Goal: Task Accomplishment & Management: Manage account settings

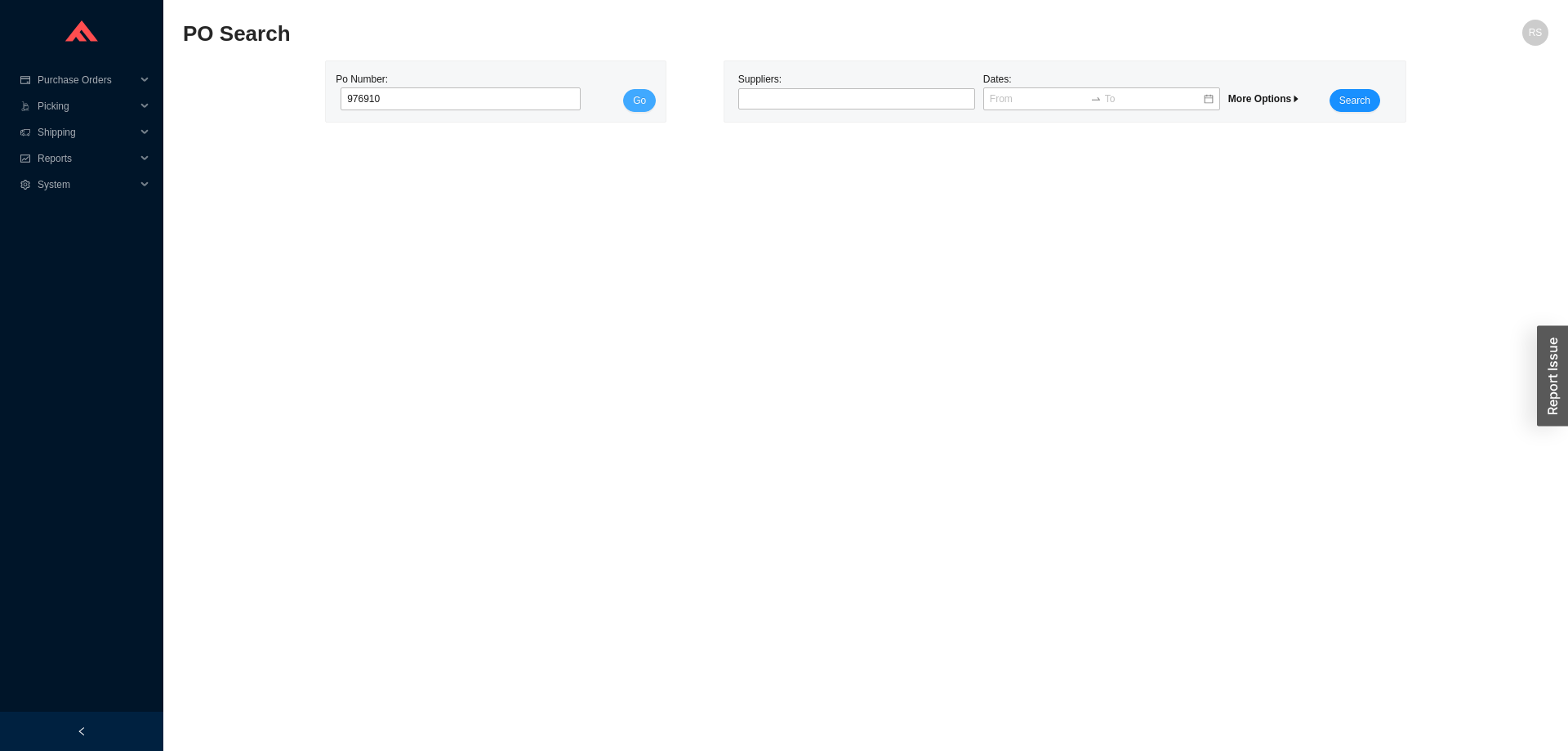
type input "976910"
click at [637, 100] on span "Go" at bounding box center [639, 100] width 13 height 16
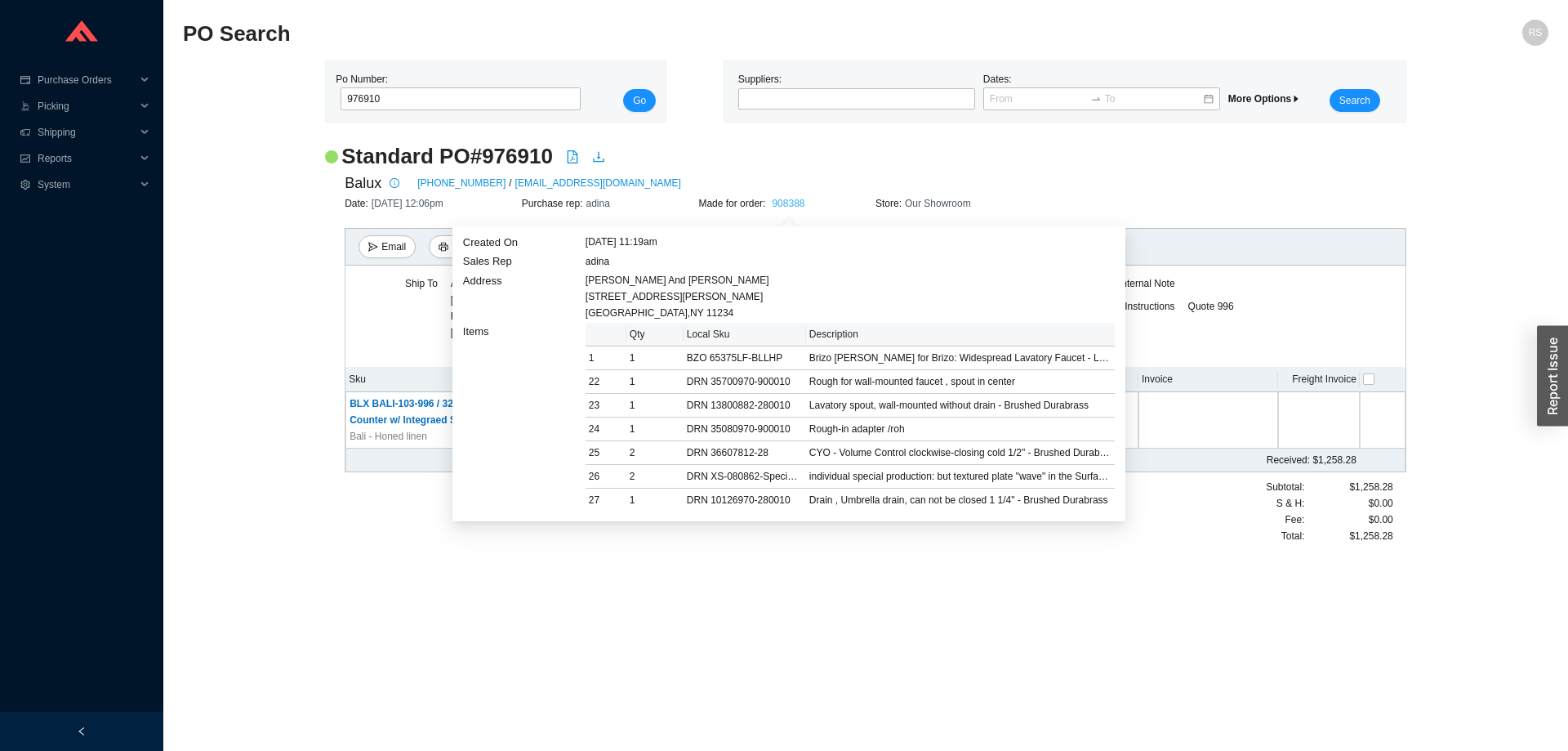
click at [787, 201] on link "908388" at bounding box center [788, 203] width 33 height 11
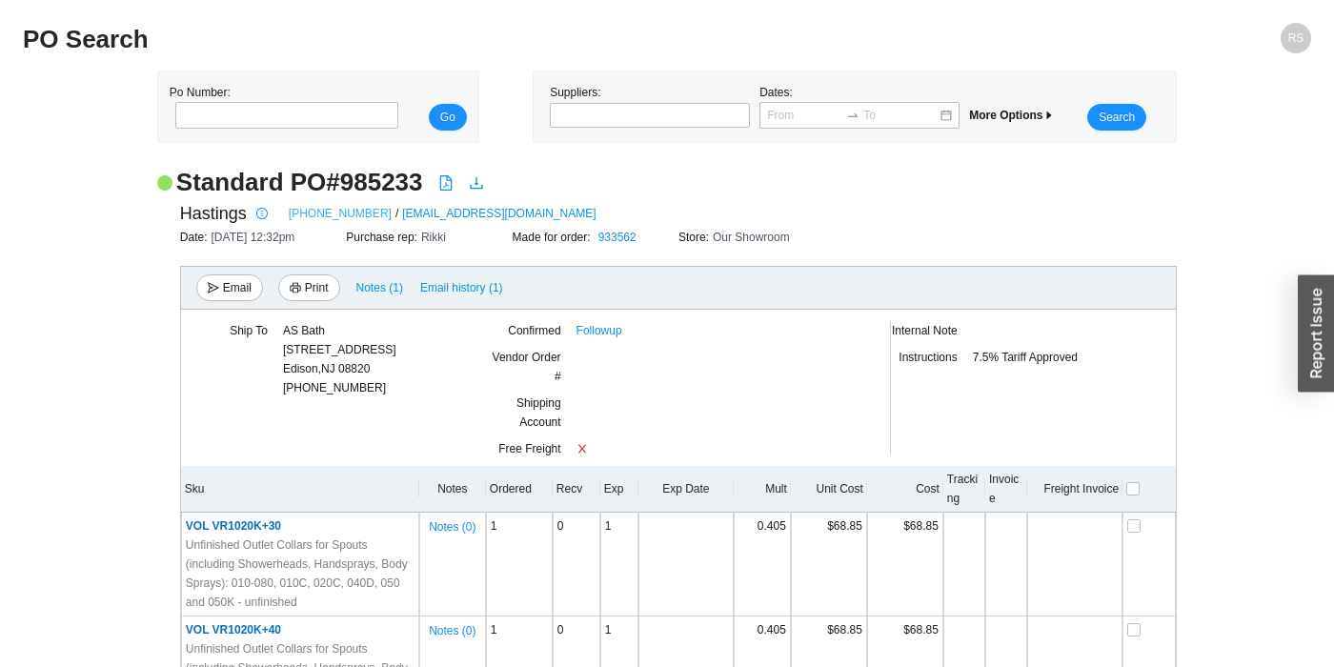
click at [347, 214] on link "[PHONE_NUMBER]" at bounding box center [340, 213] width 103 height 19
click at [602, 329] on link "Followup" at bounding box center [600, 330] width 46 height 19
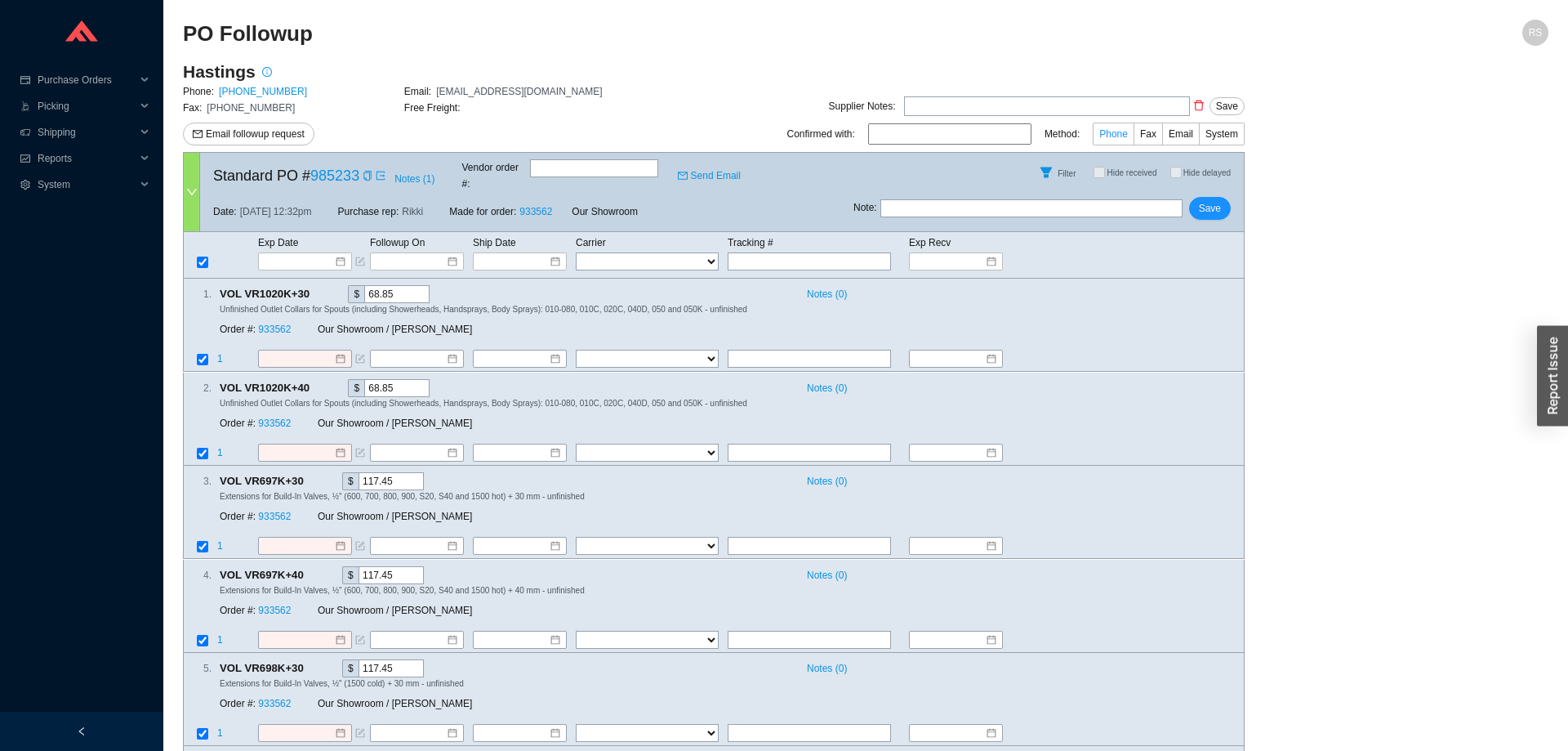
click at [1112, 131] on span "Phone" at bounding box center [1113, 134] width 28 height 11
click at [1134, 137] on input "Phone" at bounding box center [1134, 137] width 0 height 0
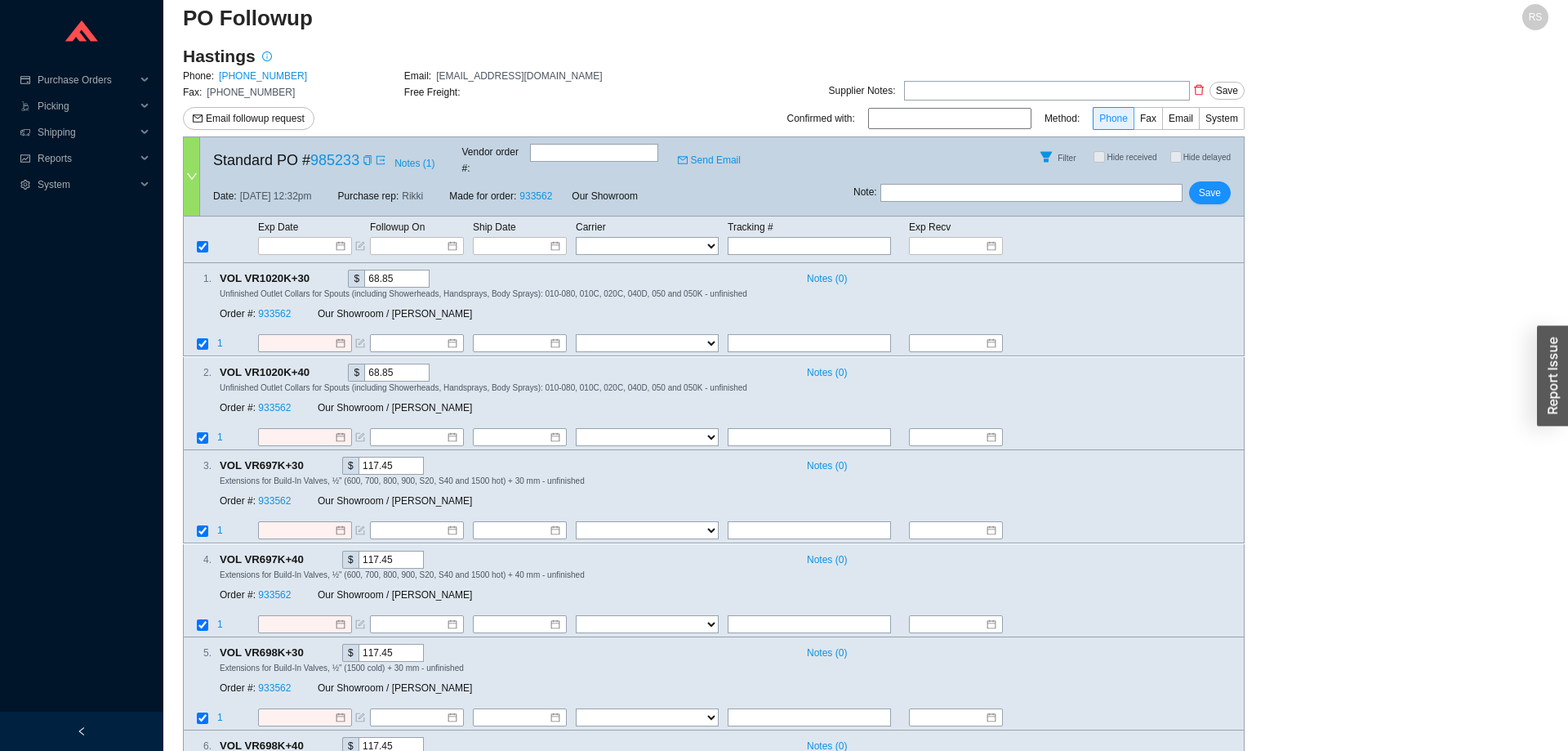
drag, startPoint x: 212, startPoint y: 165, endPoint x: 1180, endPoint y: 752, distance: 1132.1
click at [1180, 736] on html "Purchase Orders .warehouse-cart-packages-a{fill:none;stroke:currentColor;stroke…" at bounding box center [784, 360] width 1568 height 751
click at [1182, 737] on div "Notes ( 0 )" at bounding box center [1014, 744] width 431 height 17
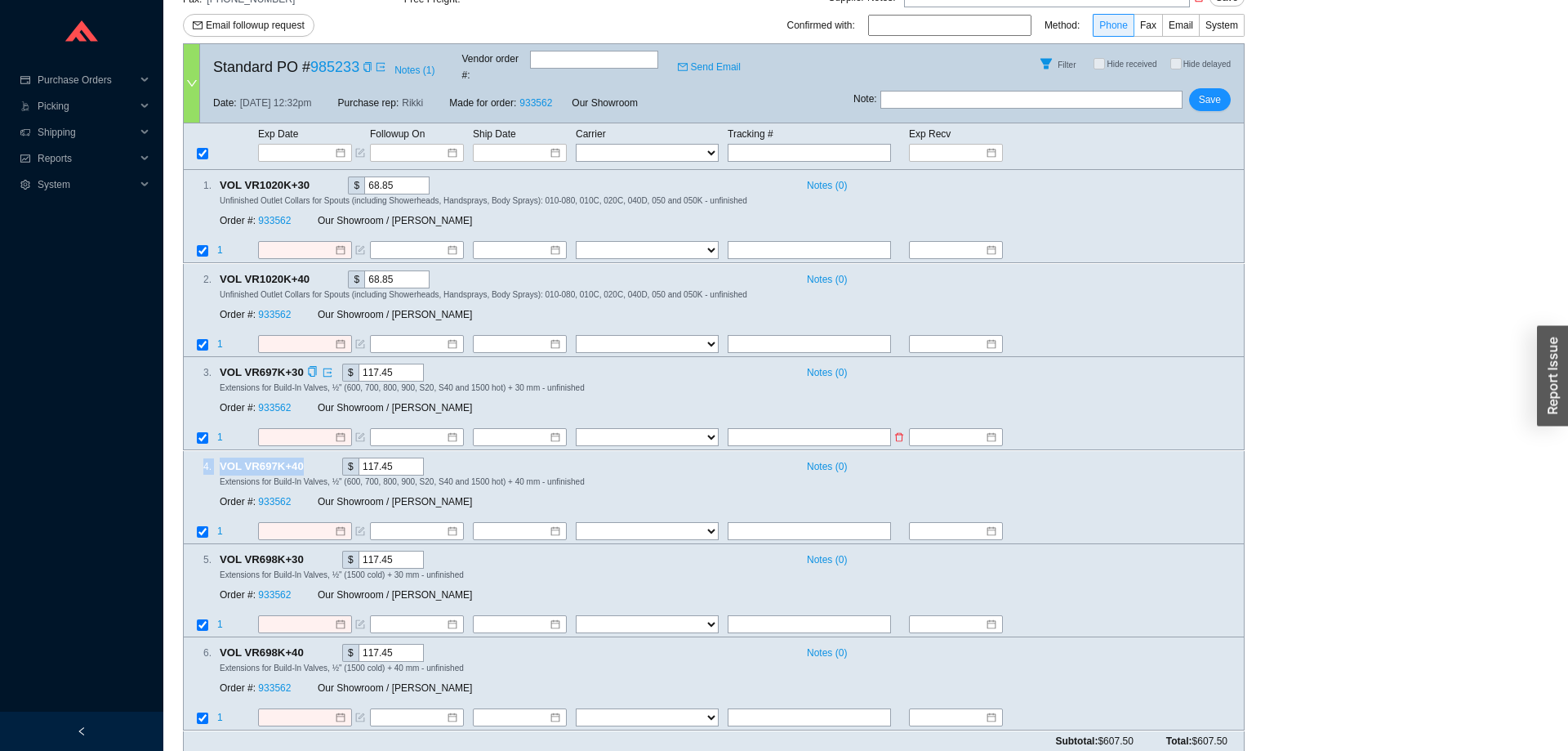
drag, startPoint x: 1234, startPoint y: 726, endPoint x: 1160, endPoint y: 424, distance: 310.9
click at [1160, 424] on form "Standard PO # 985233 Notes ( 1 ) Vendor order # : Send Email Filter Hide receiv…" at bounding box center [713, 397] width 1062 height 707
click at [1160, 428] on td at bounding box center [1128, 439] width 229 height 22
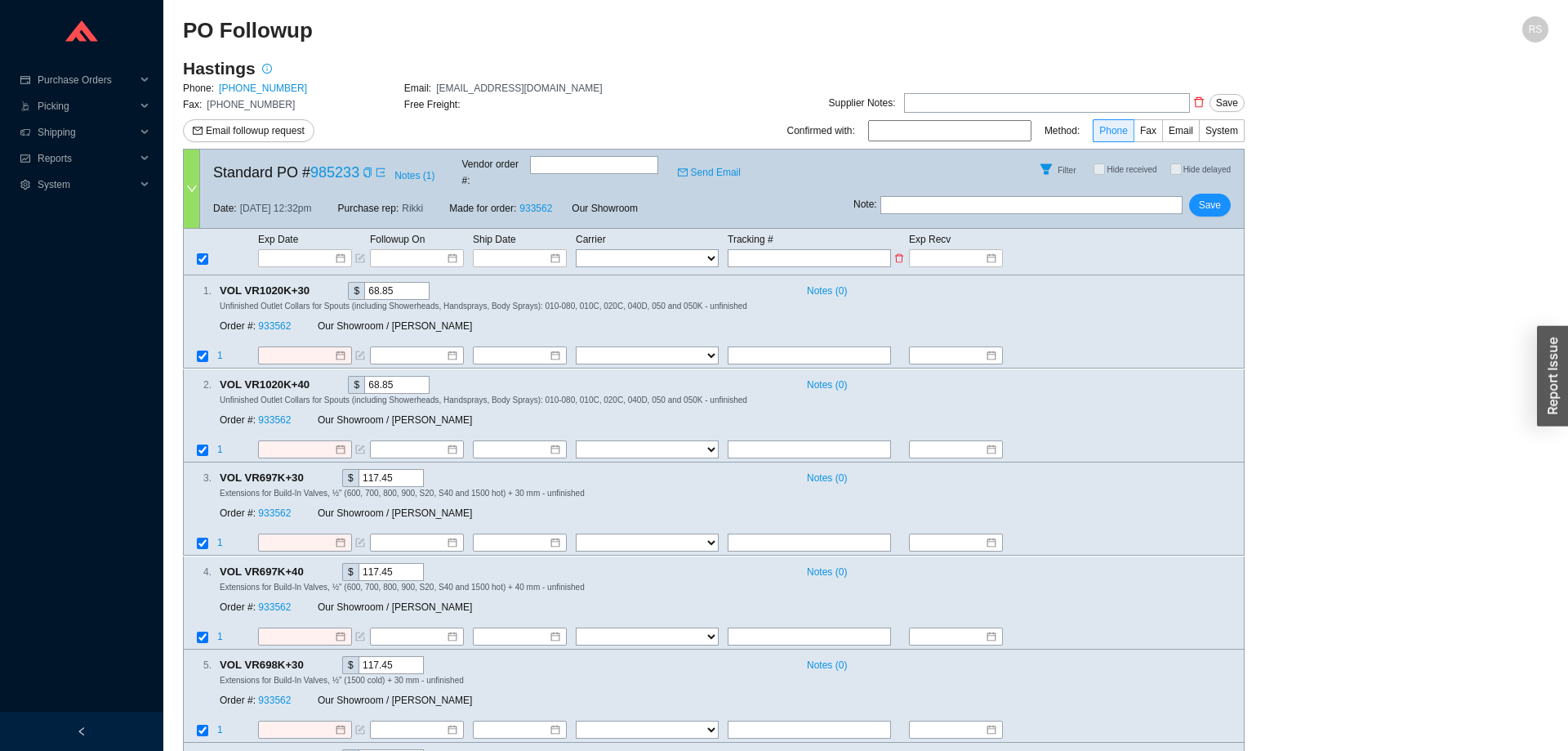
scroll to position [0, 0]
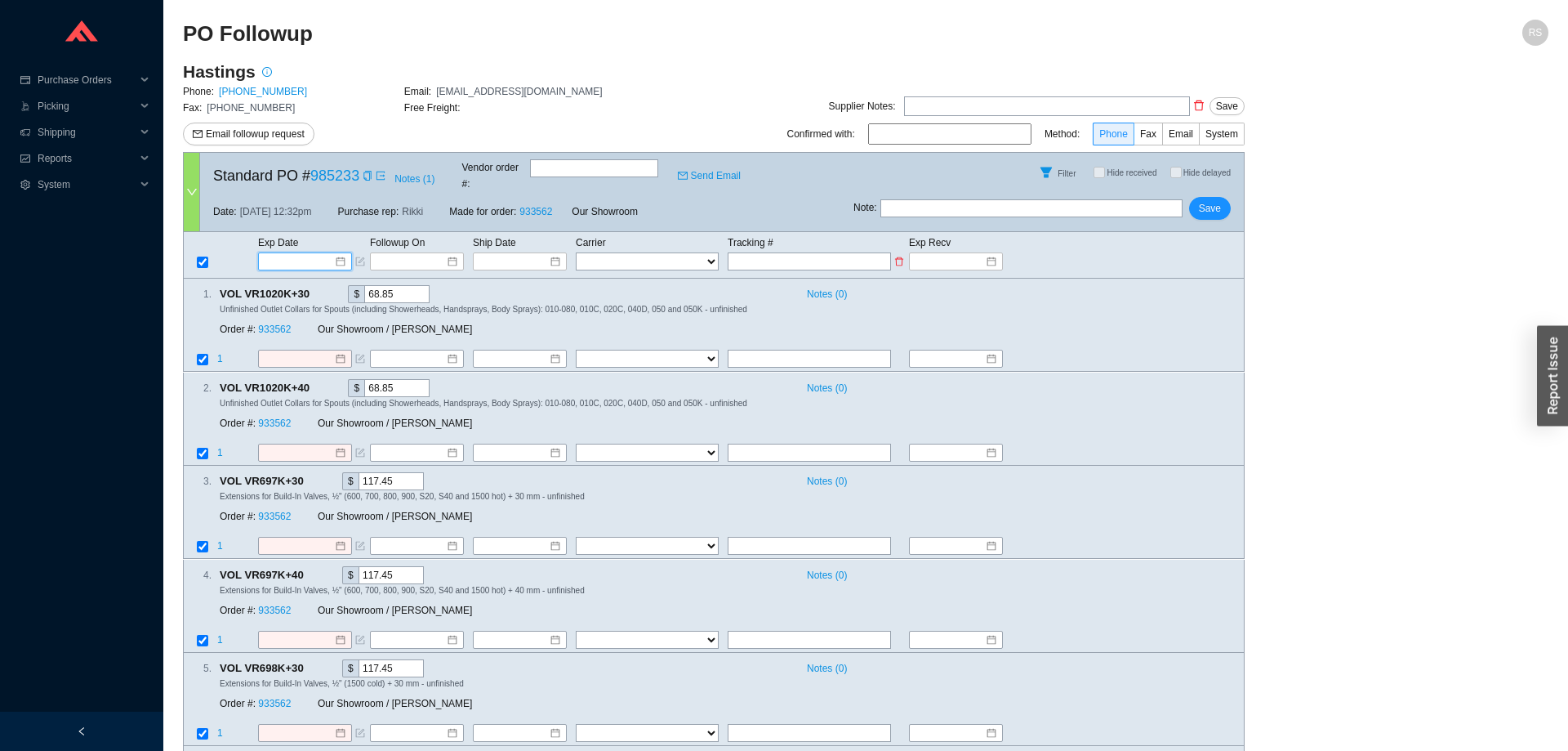
click at [303, 253] on input at bounding box center [299, 261] width 69 height 16
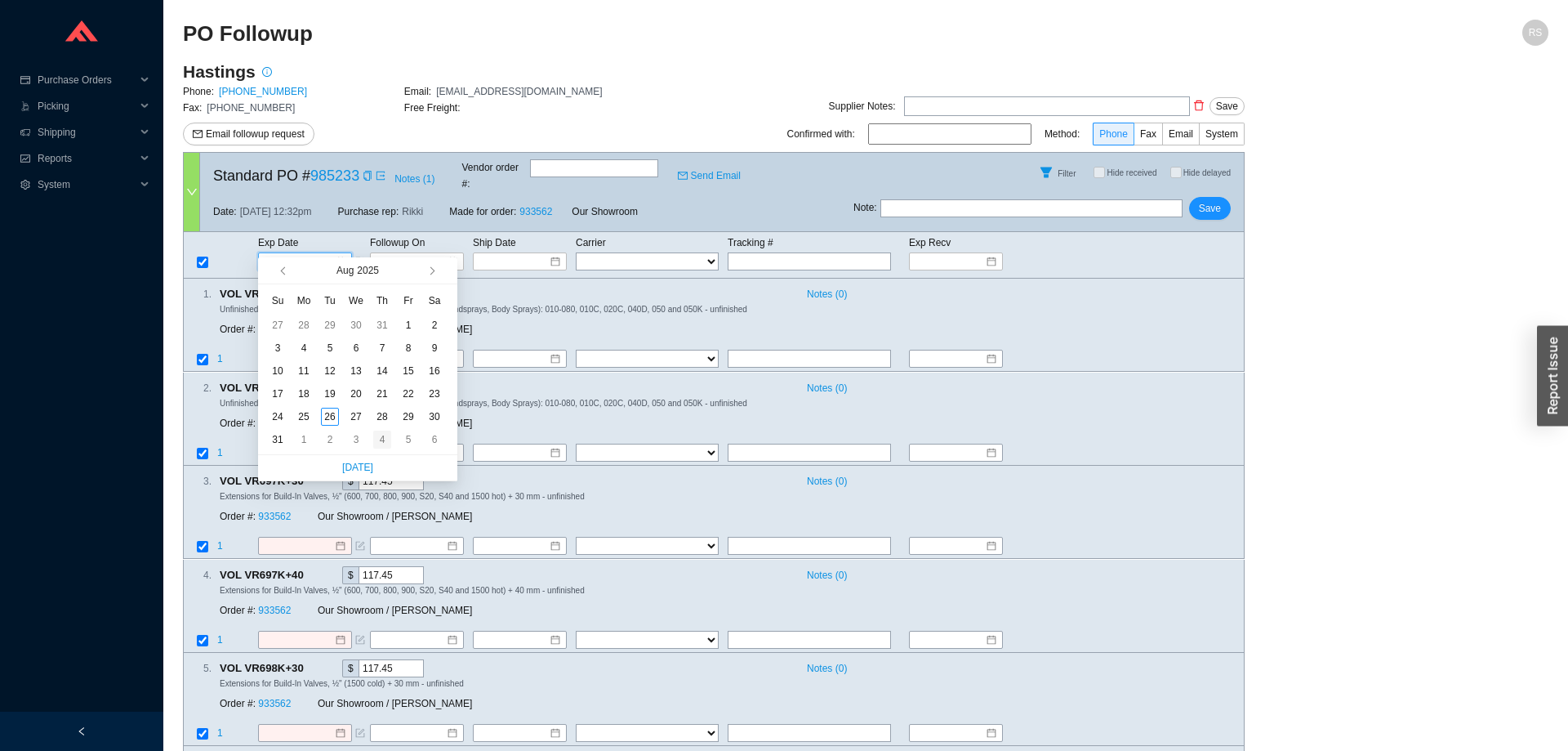
type input "9/4/2025"
click at [377, 442] on div "4" at bounding box center [381, 439] width 18 height 18
type input "9/4/2025"
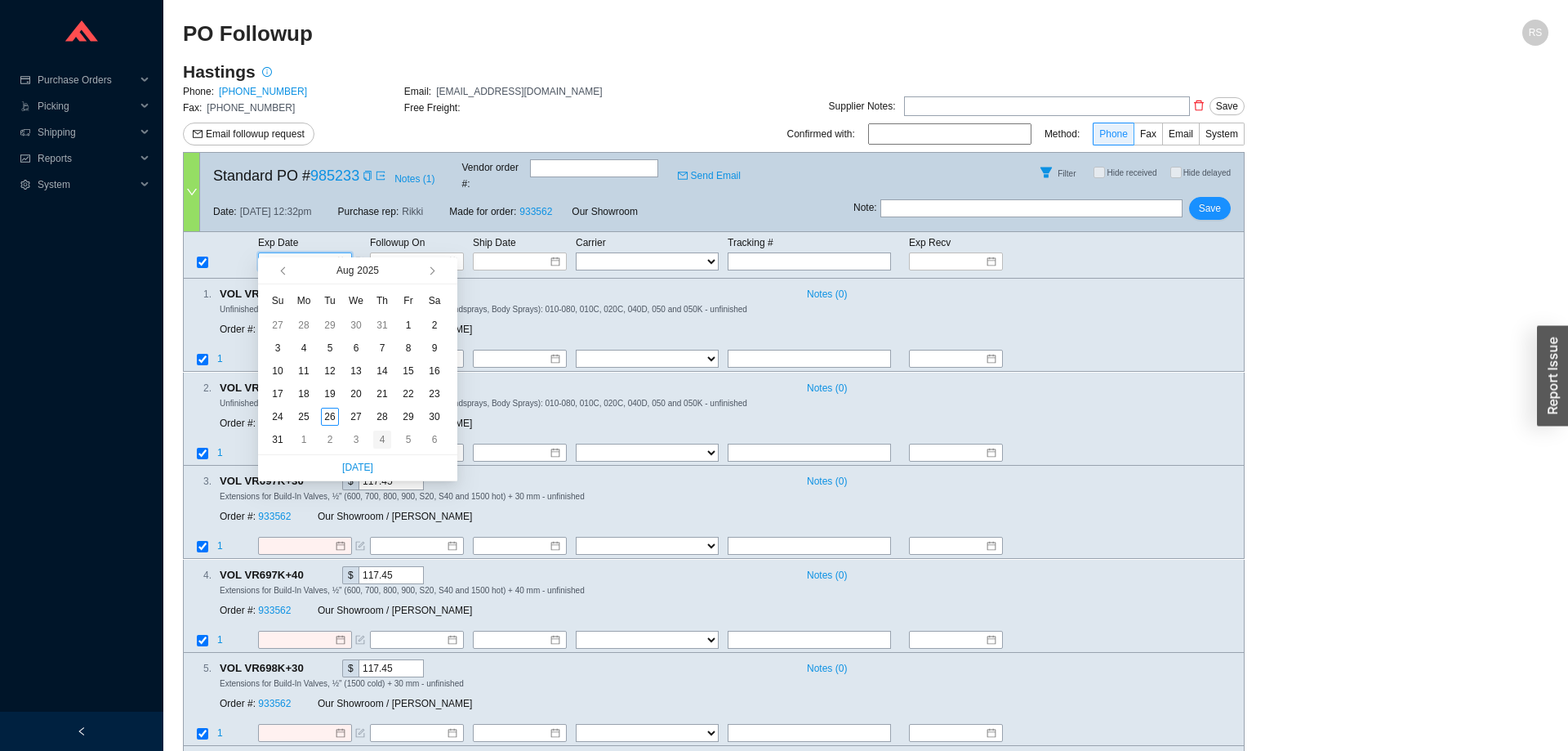
type input "9/4/2025"
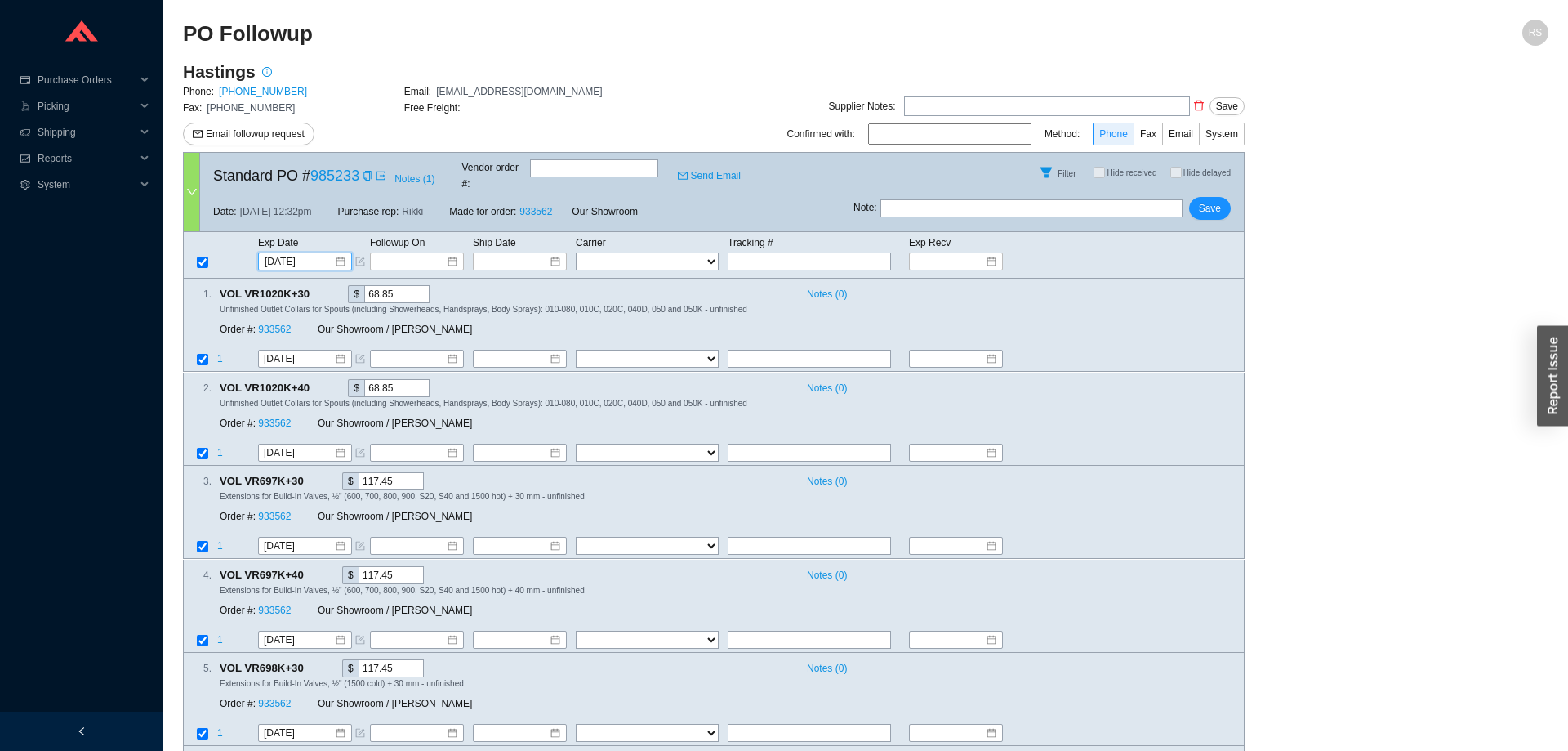
click at [984, 127] on input at bounding box center [949, 134] width 164 height 21
type input "Shaline"
click at [1205, 200] on span "Save" at bounding box center [1210, 207] width 22 height 16
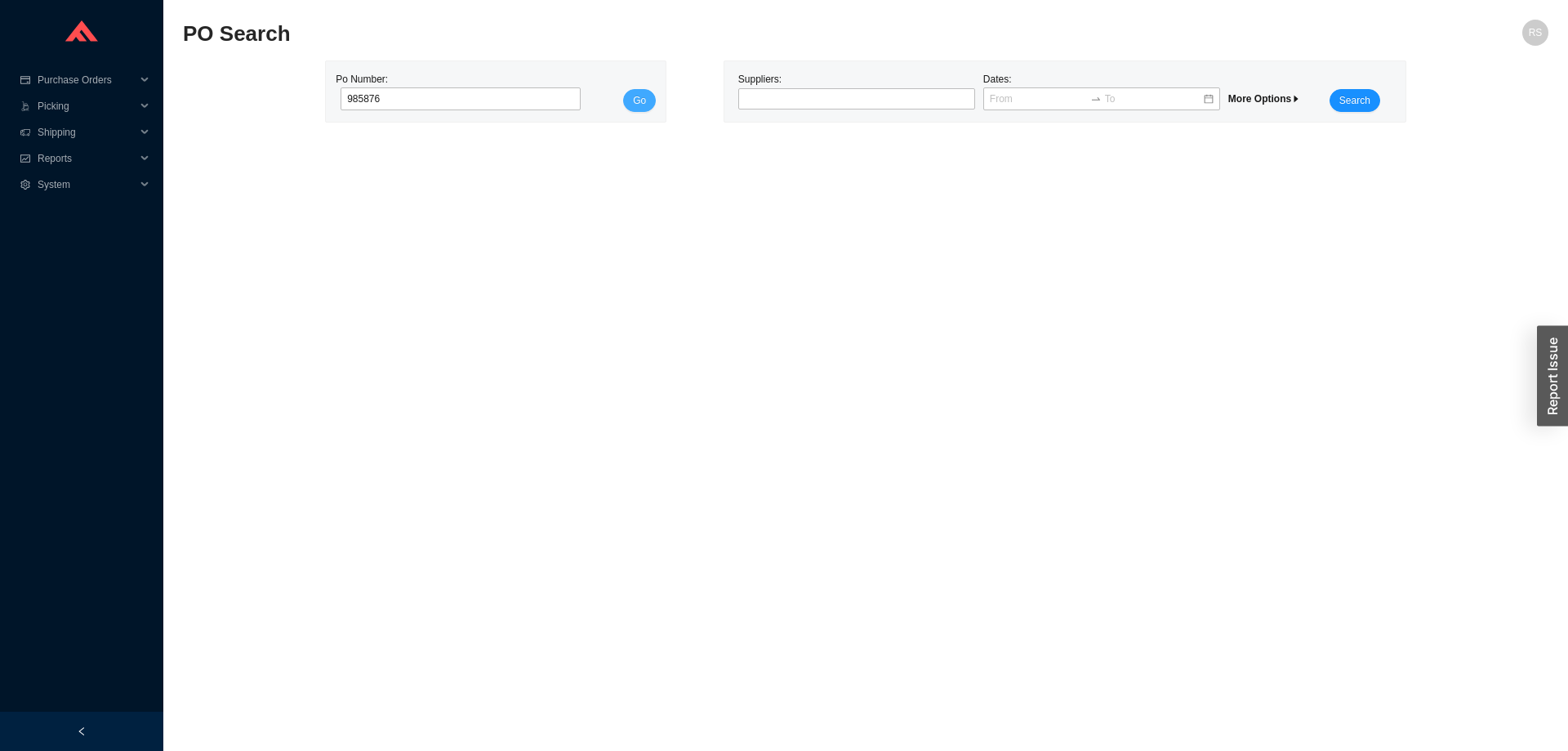
click at [640, 96] on span "Go" at bounding box center [639, 100] width 13 height 16
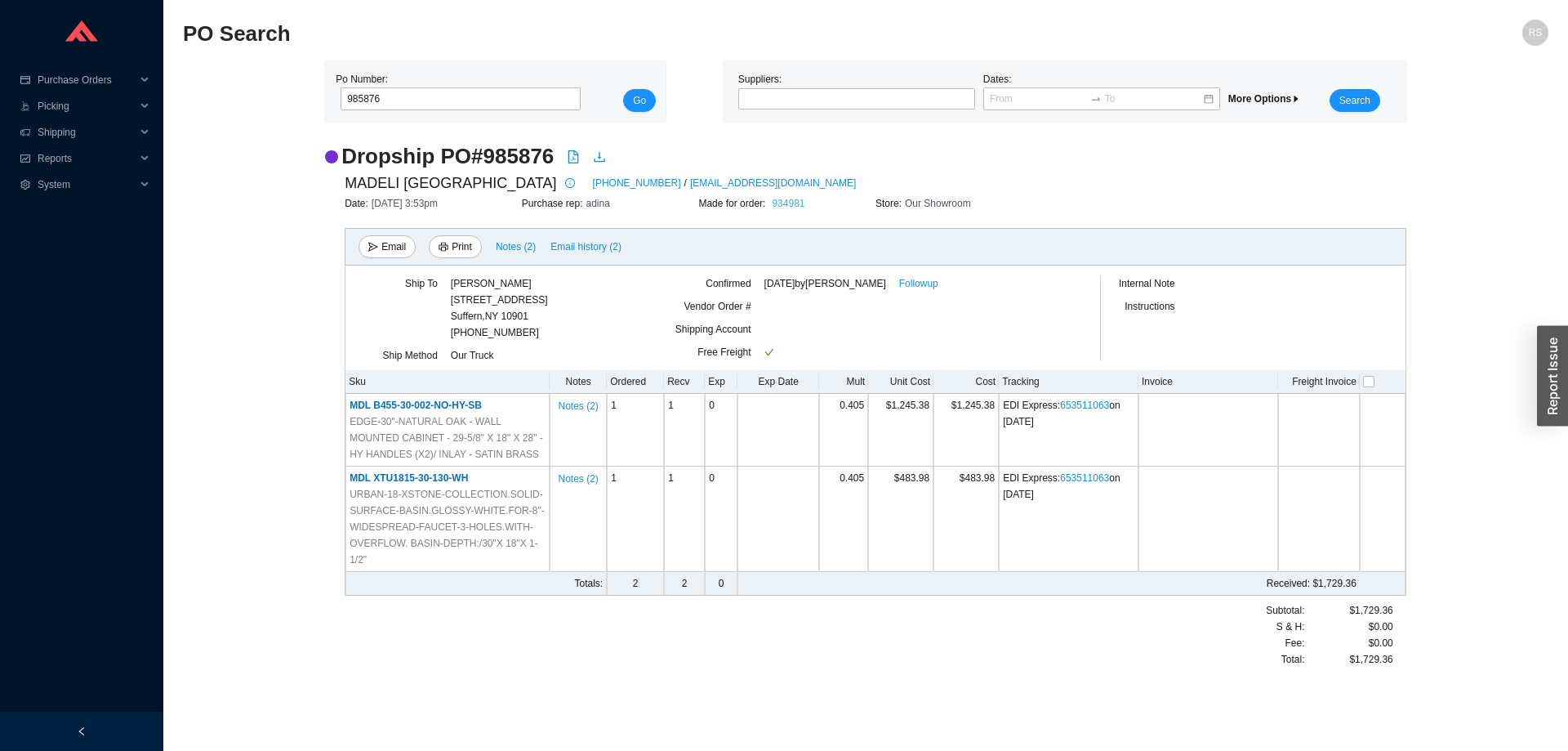
click at [797, 206] on link "934981" at bounding box center [788, 203] width 33 height 11
drag, startPoint x: 408, startPoint y: 104, endPoint x: 306, endPoint y: 104, distance: 102.0
click at [340, 104] on input "985876" at bounding box center [460, 99] width 240 height 23
paste input "972"
type input "985972"
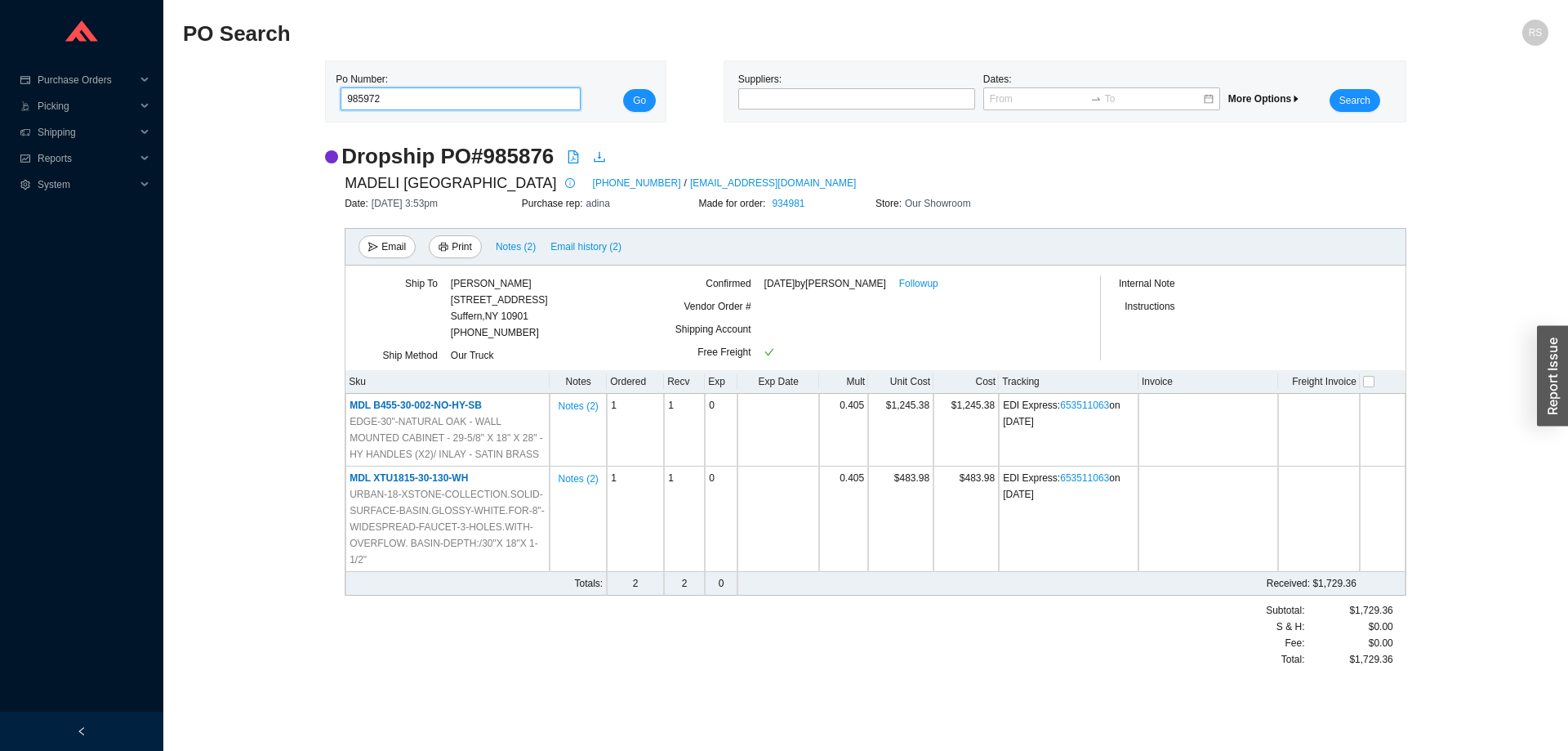
click at [623, 89] on button "Go" at bounding box center [639, 100] width 33 height 23
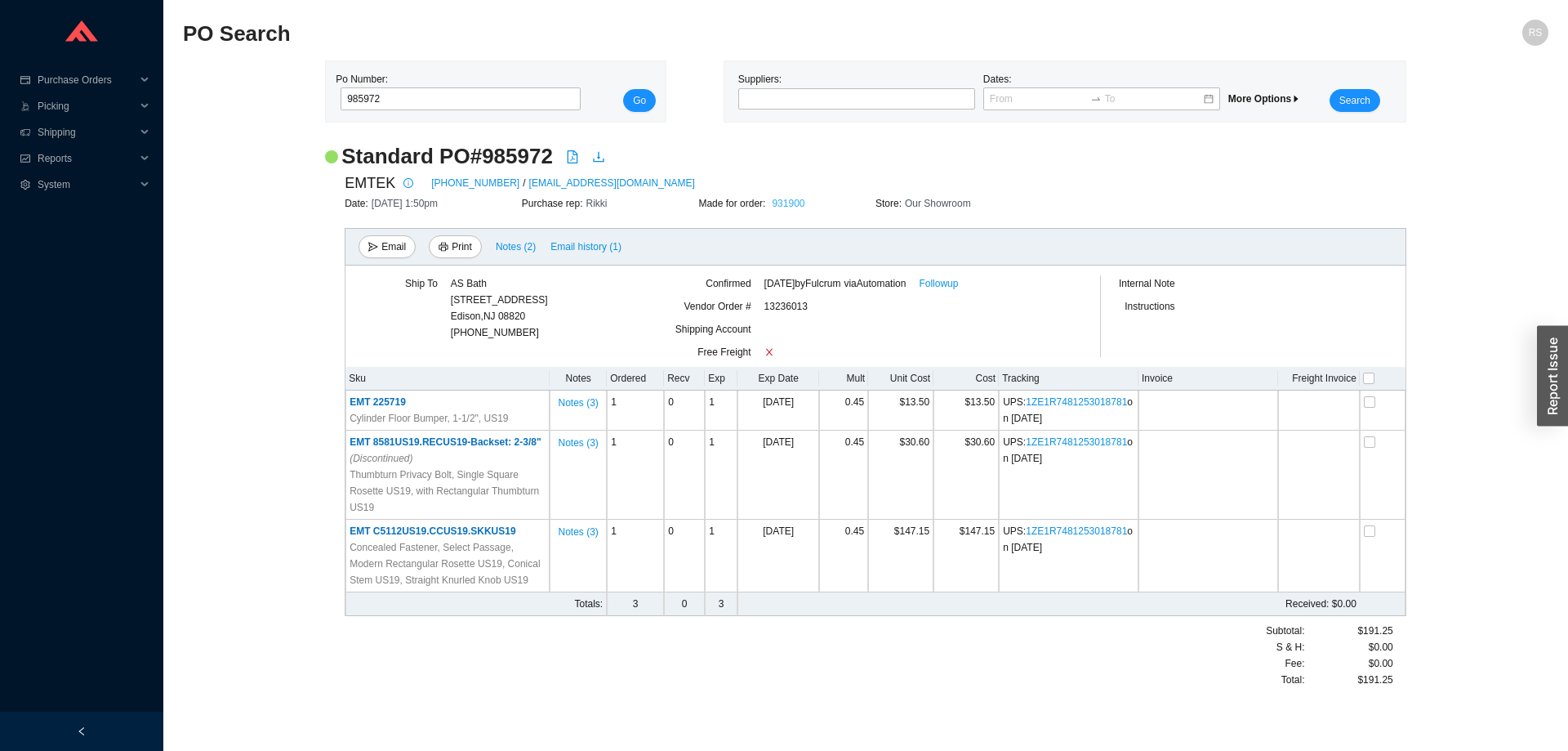
click at [791, 205] on link "931900" at bounding box center [788, 203] width 33 height 11
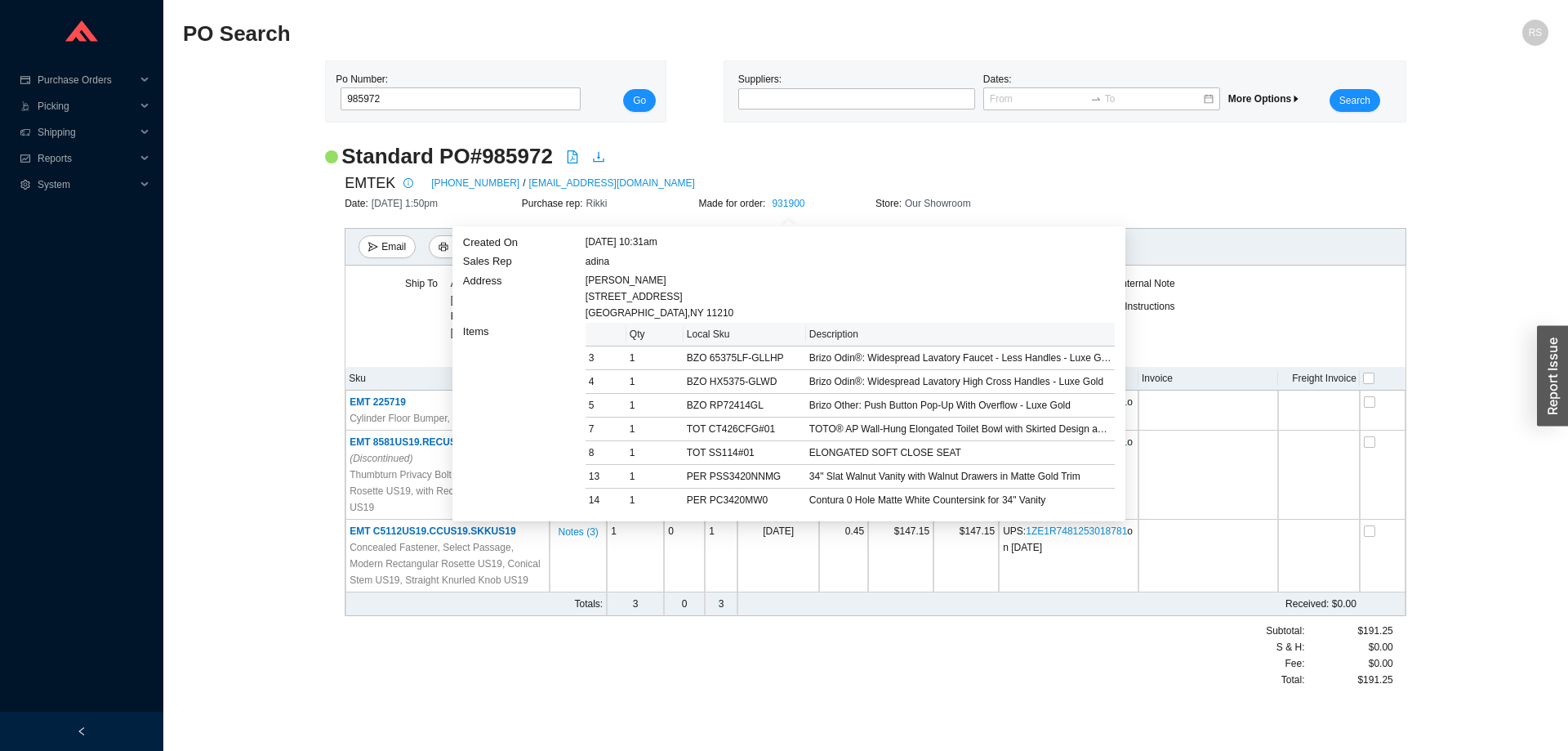
click at [1103, 201] on div "Date: 8/21/25 1:50pm Purchase rep: Rikki Made for order: 931900 Store: Our Show…" at bounding box center [875, 203] width 1062 height 16
click at [784, 205] on link "931900" at bounding box center [788, 203] width 33 height 11
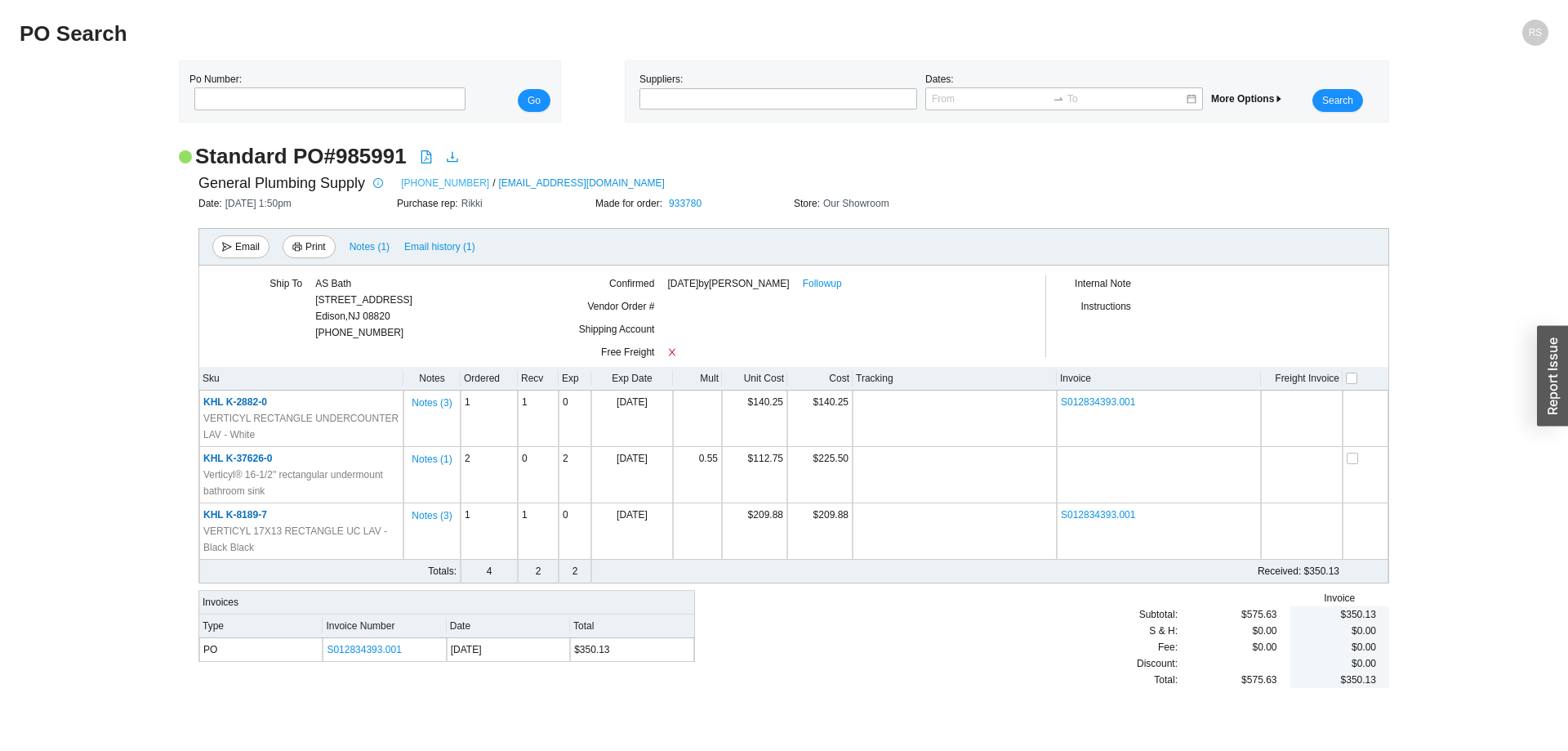
click at [439, 183] on link "201-391-5000" at bounding box center [445, 183] width 88 height 16
click at [817, 286] on link "Followup" at bounding box center [823, 283] width 39 height 16
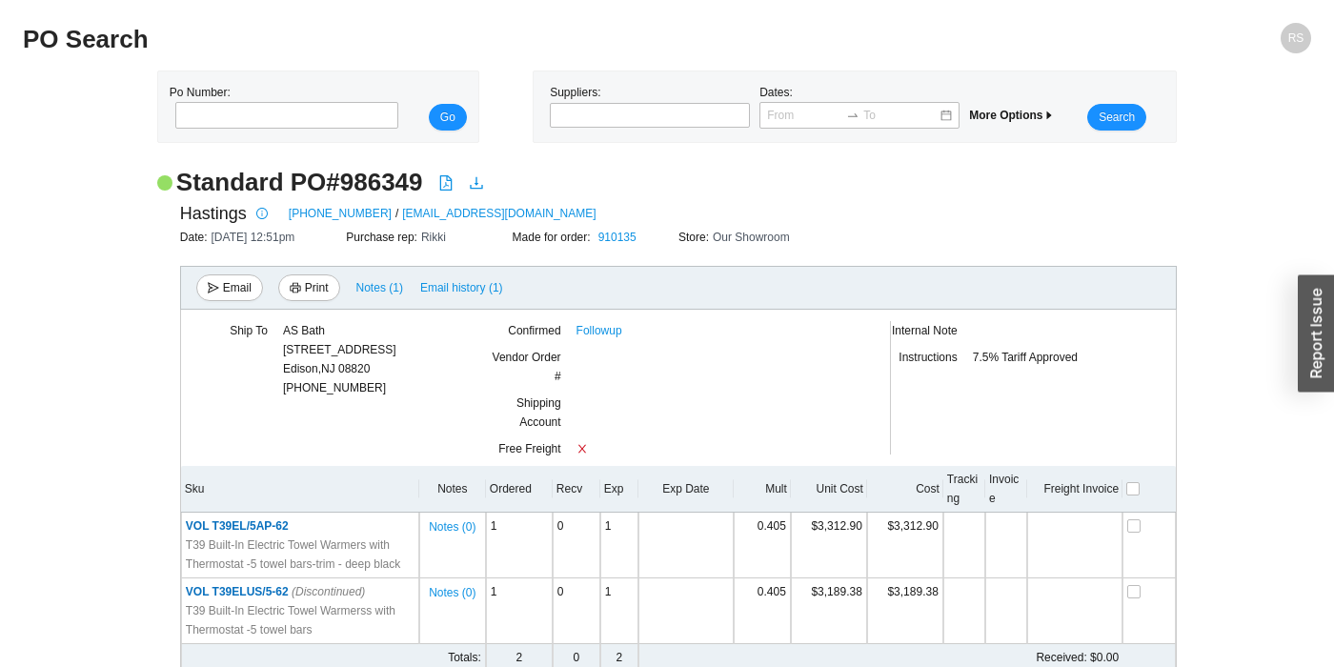
scroll to position [108, 0]
click at [474, 188] on icon "download" at bounding box center [476, 182] width 15 height 15
